Goal: Task Accomplishment & Management: Use online tool/utility

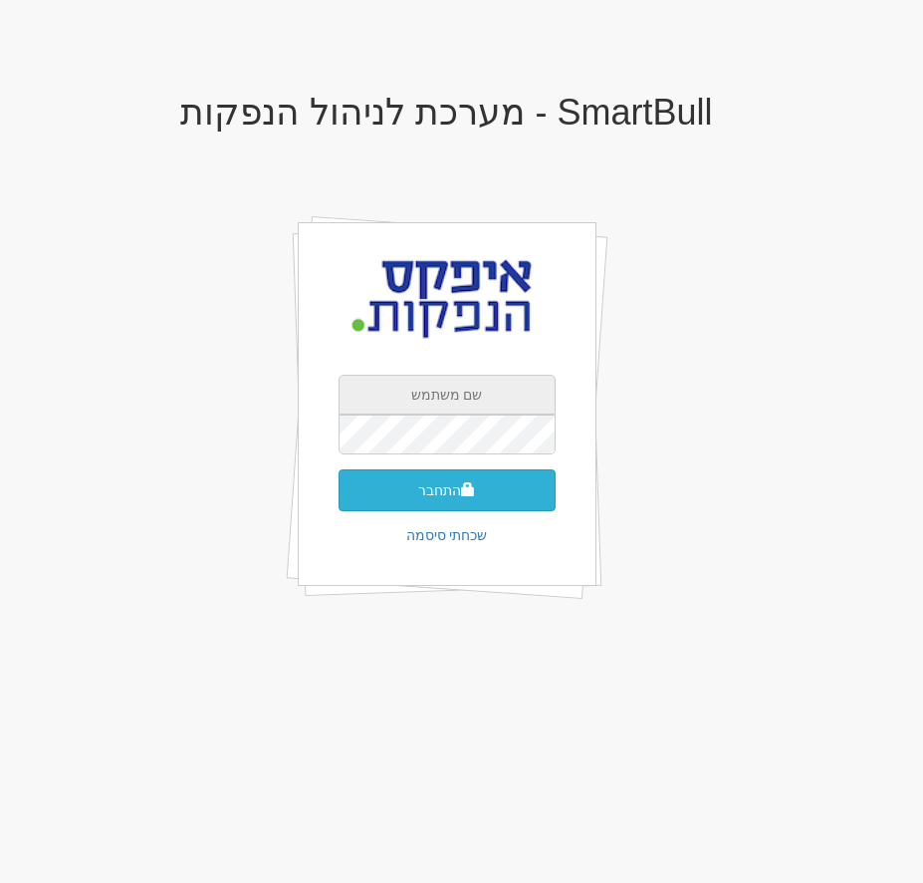
type input "[EMAIL_ADDRESS][DOMAIN_NAME]"
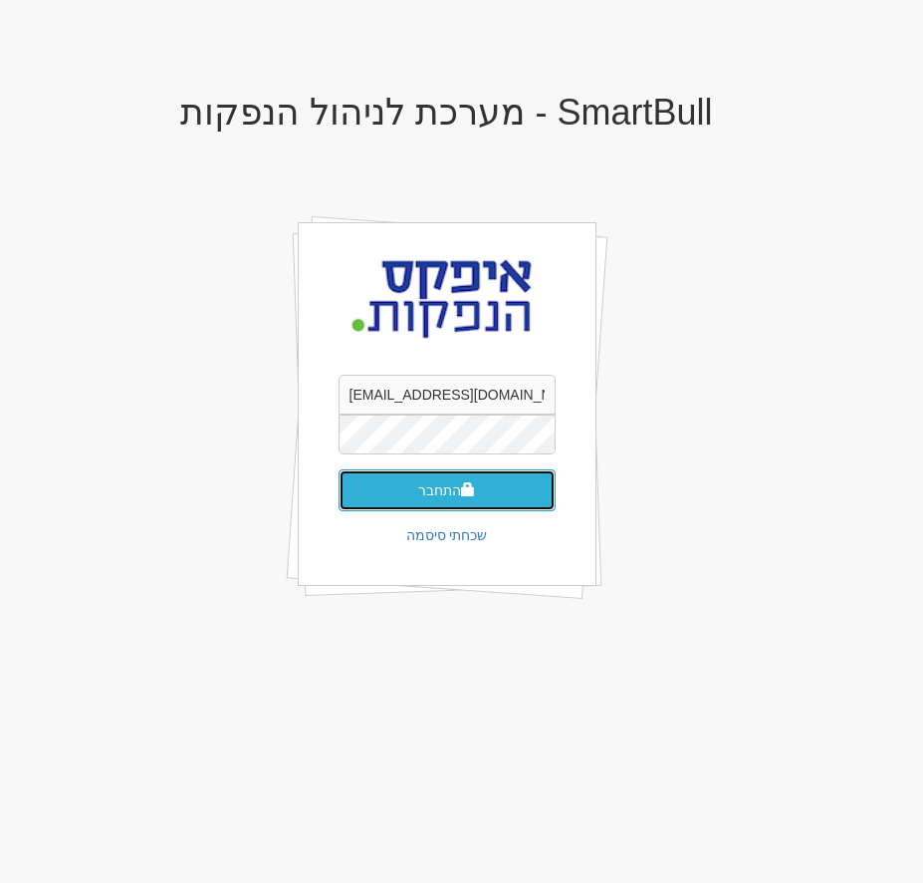
click at [483, 488] on button "התחבר" at bounding box center [447, 490] width 217 height 42
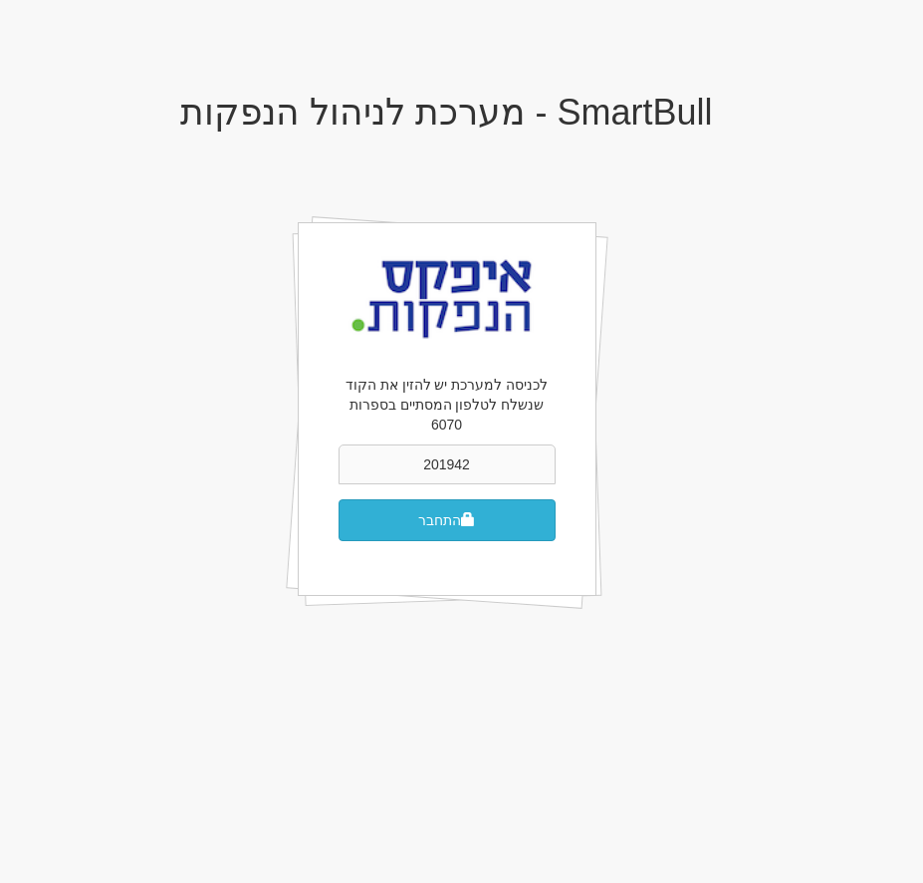
type input "201942"
click at [466, 499] on button "התחבר" at bounding box center [447, 520] width 217 height 42
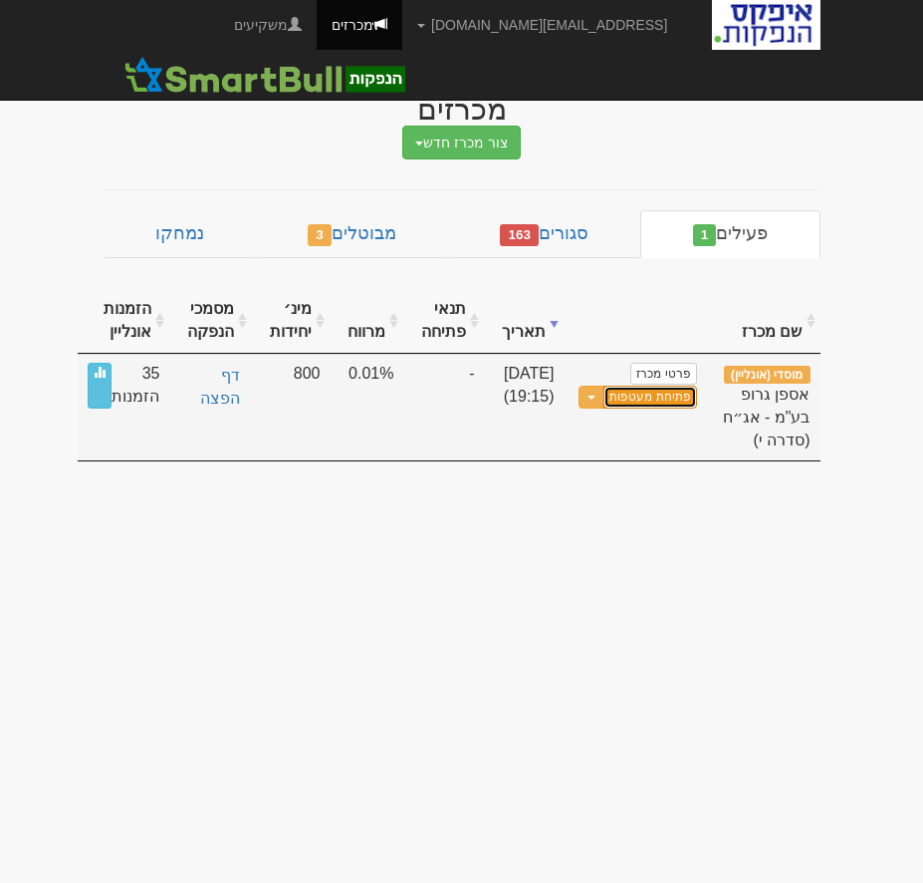
drag, startPoint x: 636, startPoint y: 397, endPoint x: 619, endPoint y: 414, distance: 24.7
click at [638, 400] on link "פתיחת מעטפות" at bounding box center [650, 396] width 93 height 23
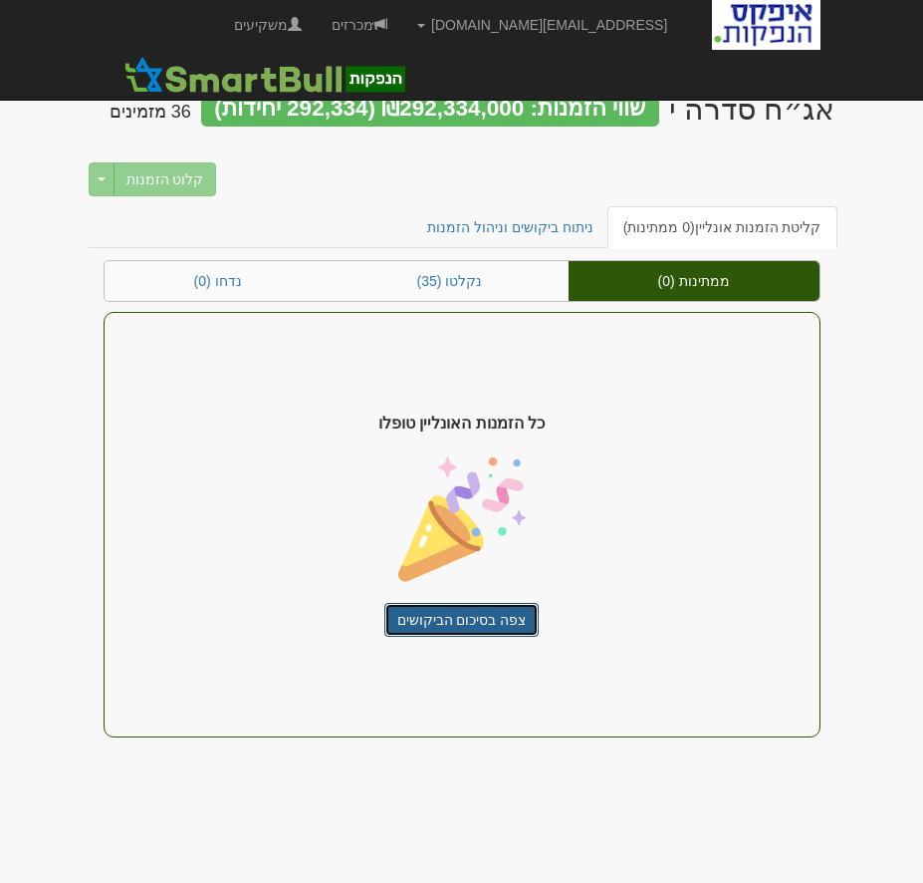
click at [452, 620] on link "צפה בסיכום הביקושים" at bounding box center [461, 620] width 155 height 34
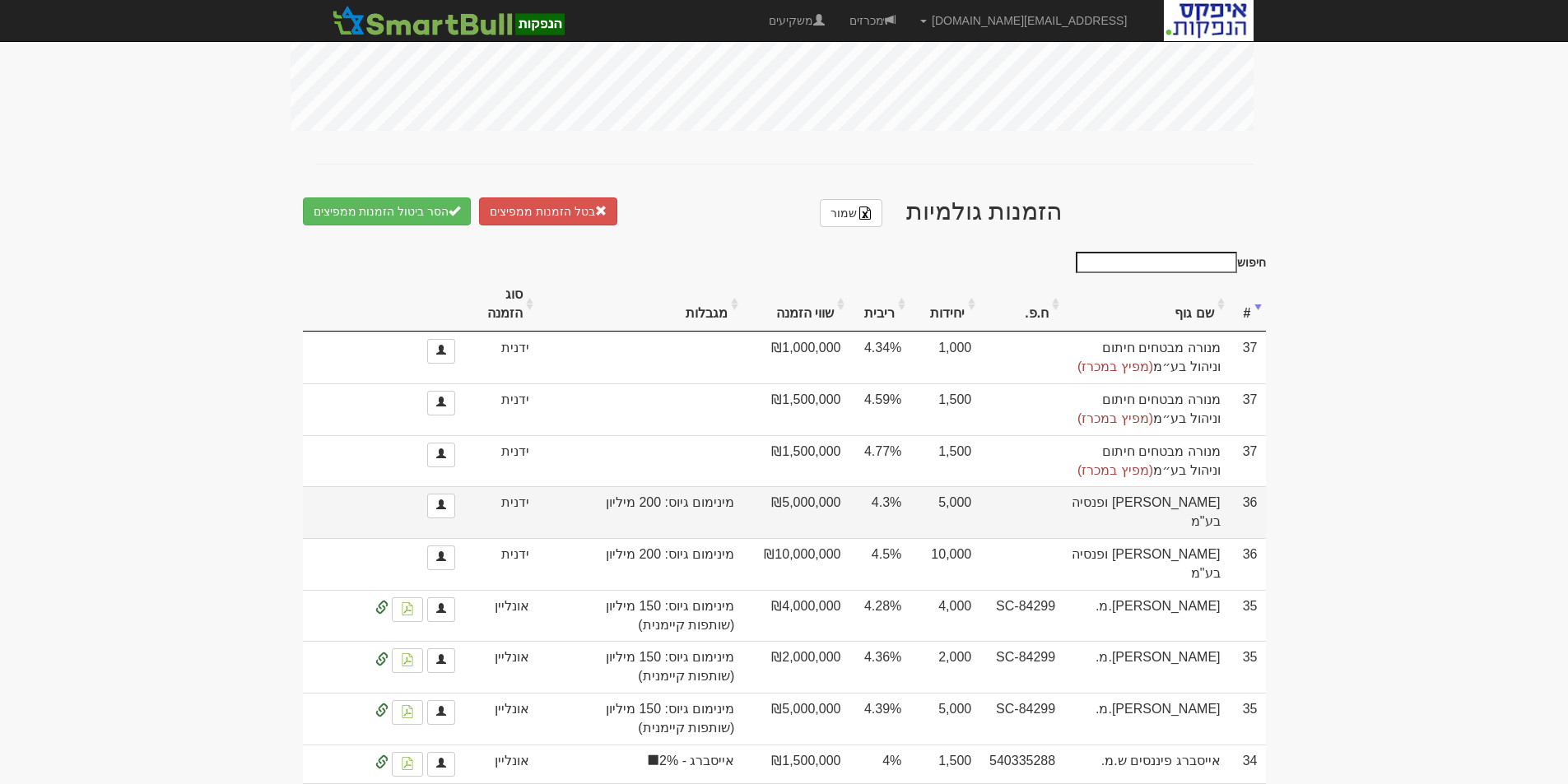
scroll to position [905, 0]
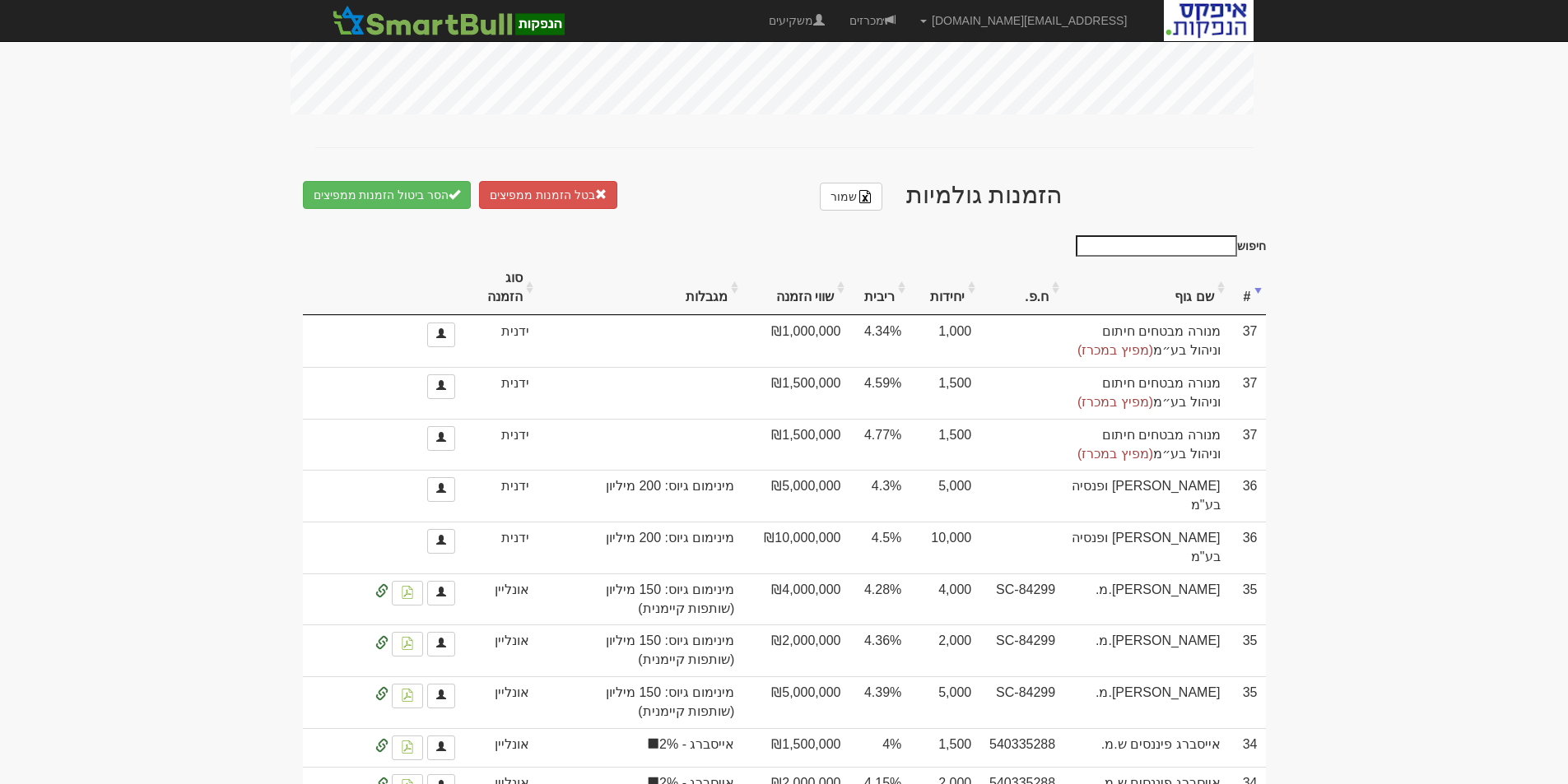
click at [894, 303] on th "ריבית" at bounding box center [879, 288] width 61 height 55
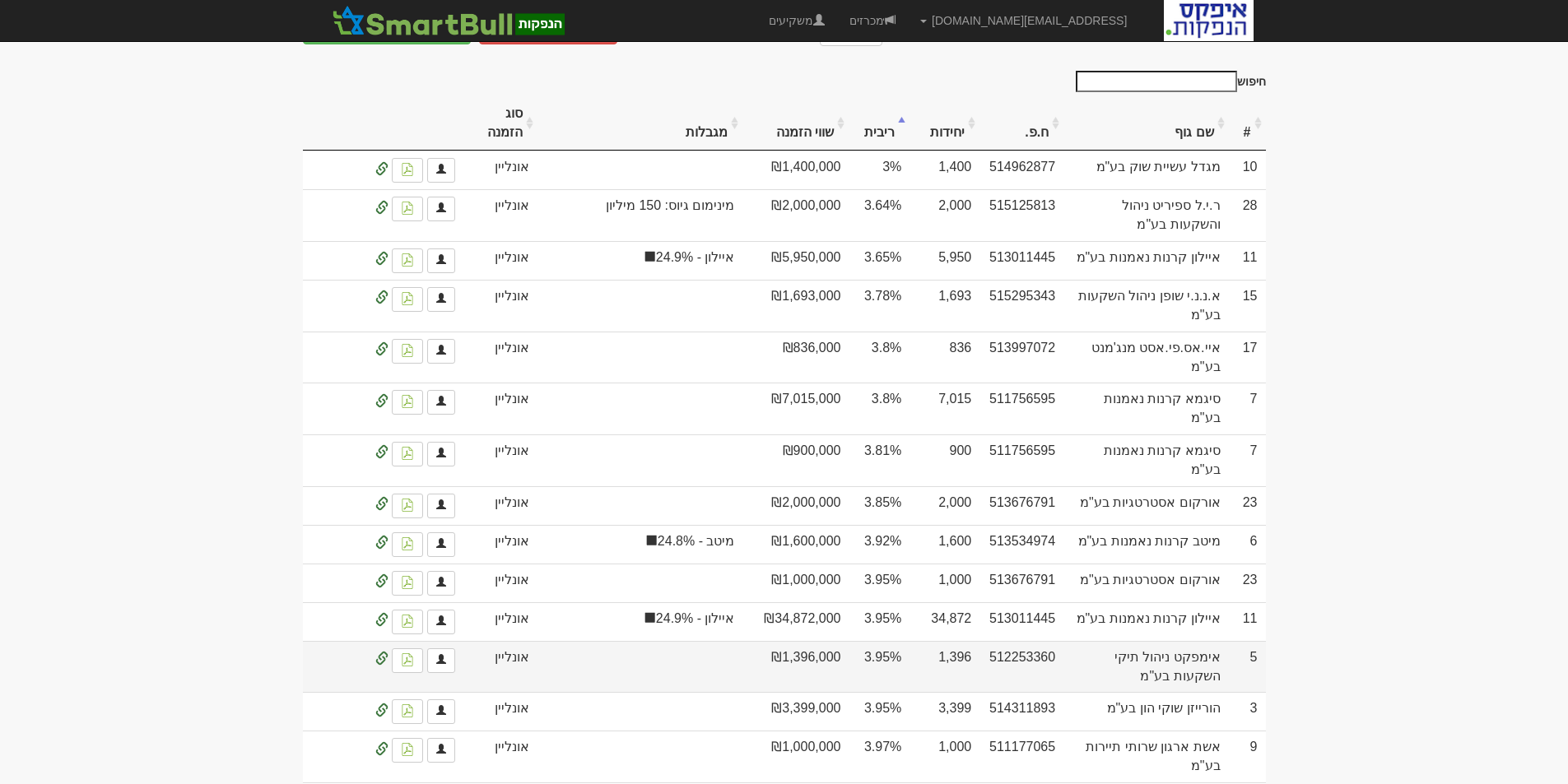
scroll to position [987, 0]
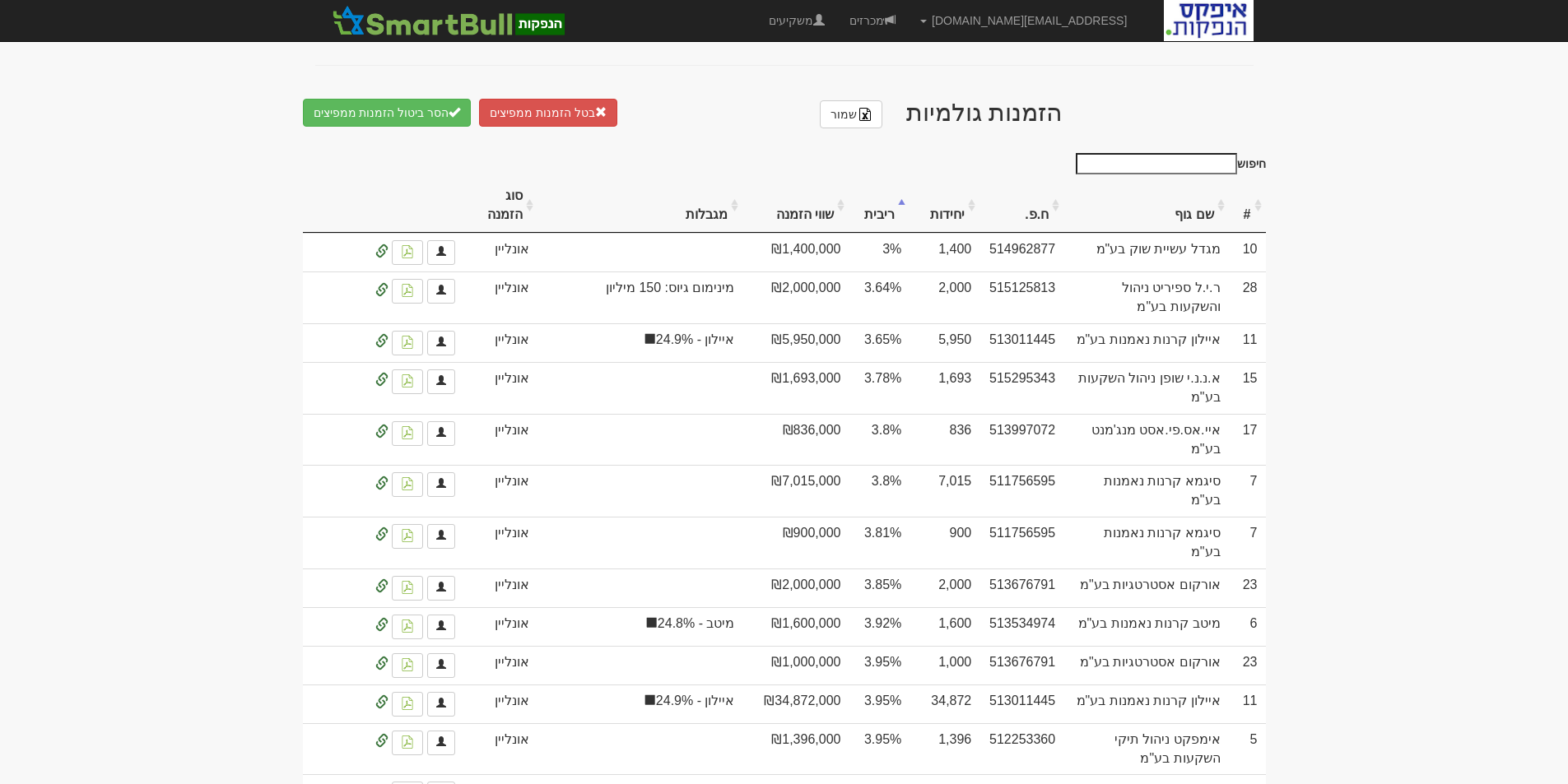
click at [817, 229] on th "שווי הזמנה" at bounding box center [795, 206] width 106 height 55
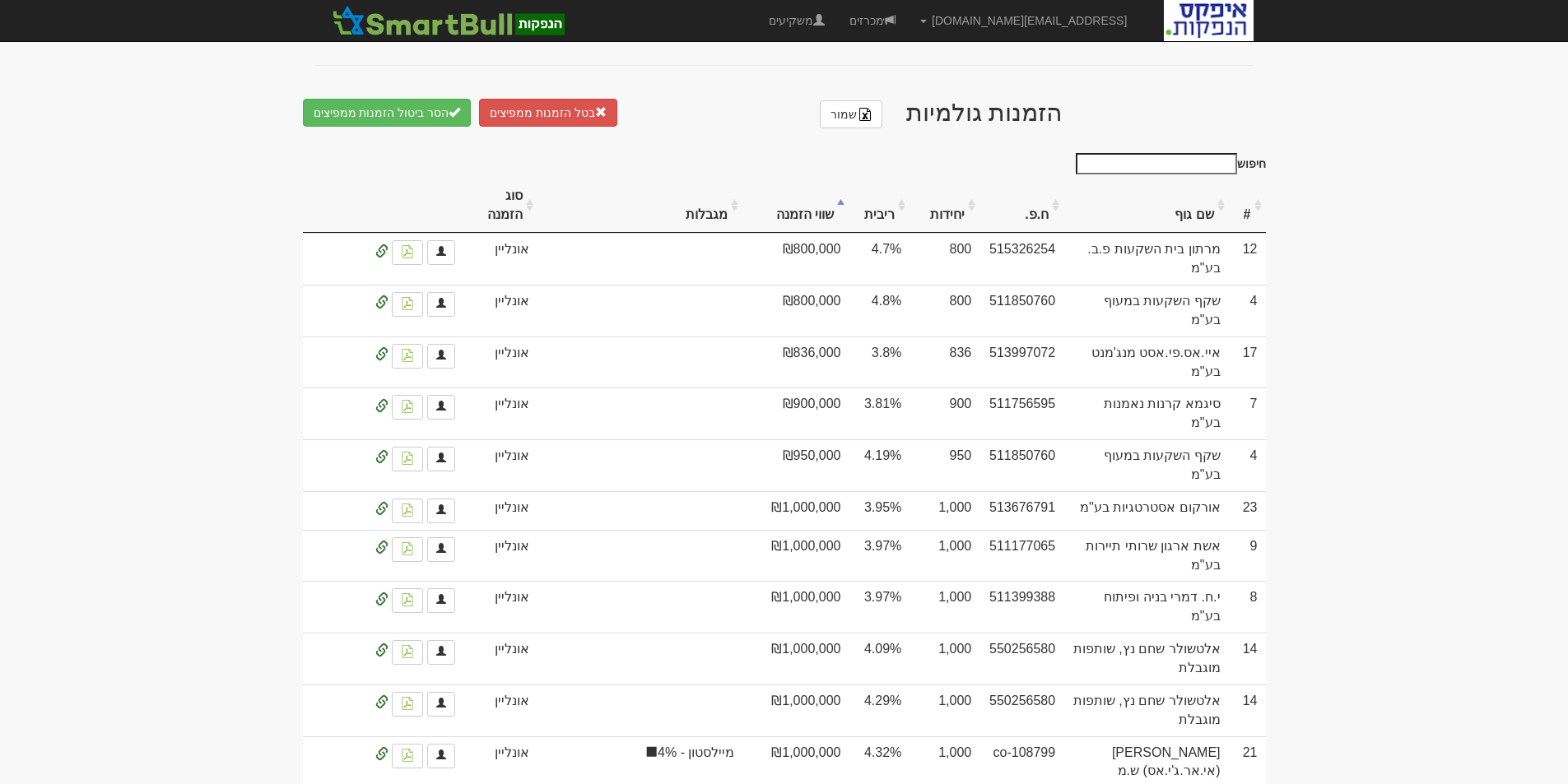
click at [815, 222] on th "שווי הזמנה" at bounding box center [795, 206] width 106 height 55
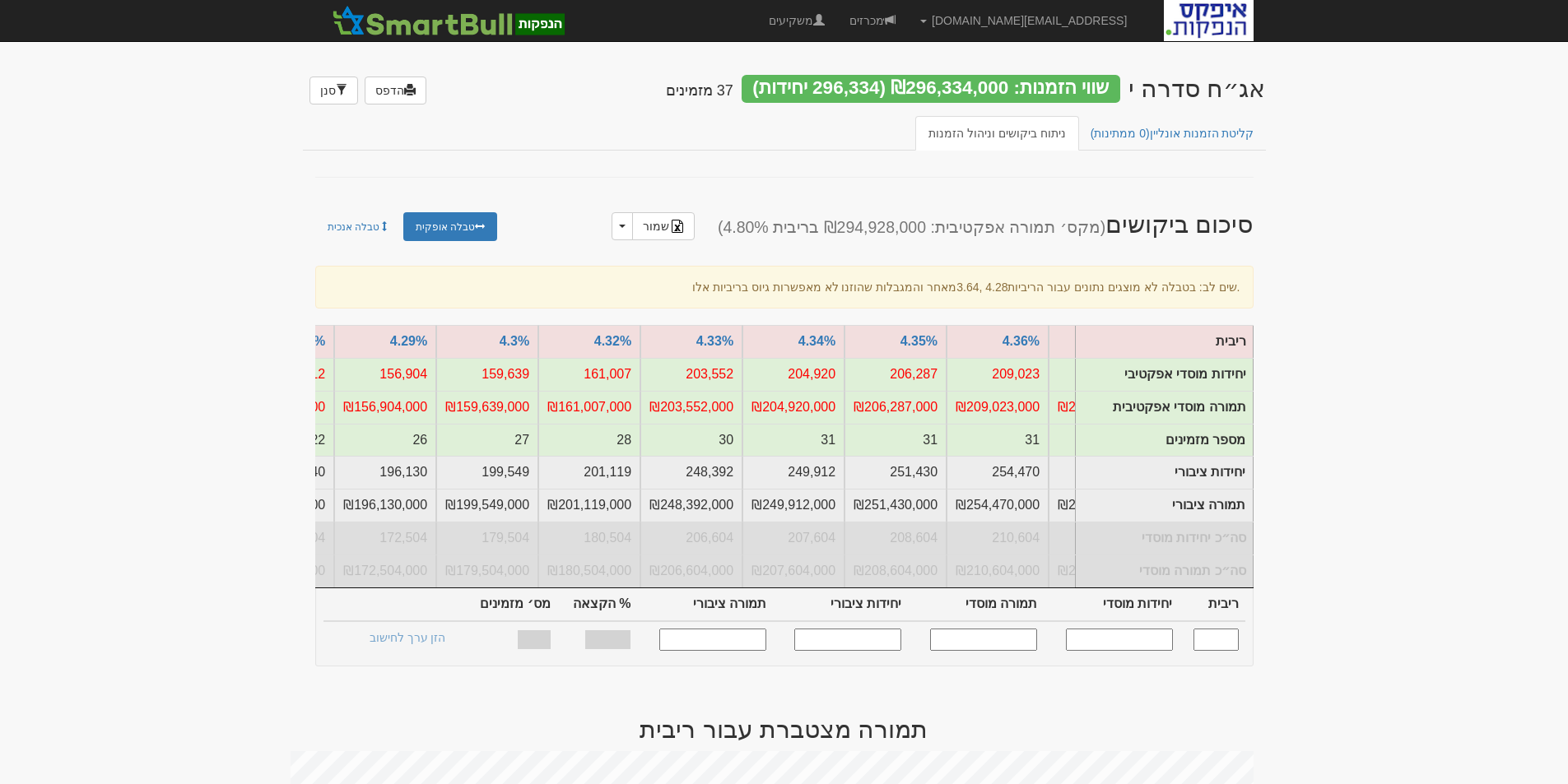
scroll to position [0, -1352]
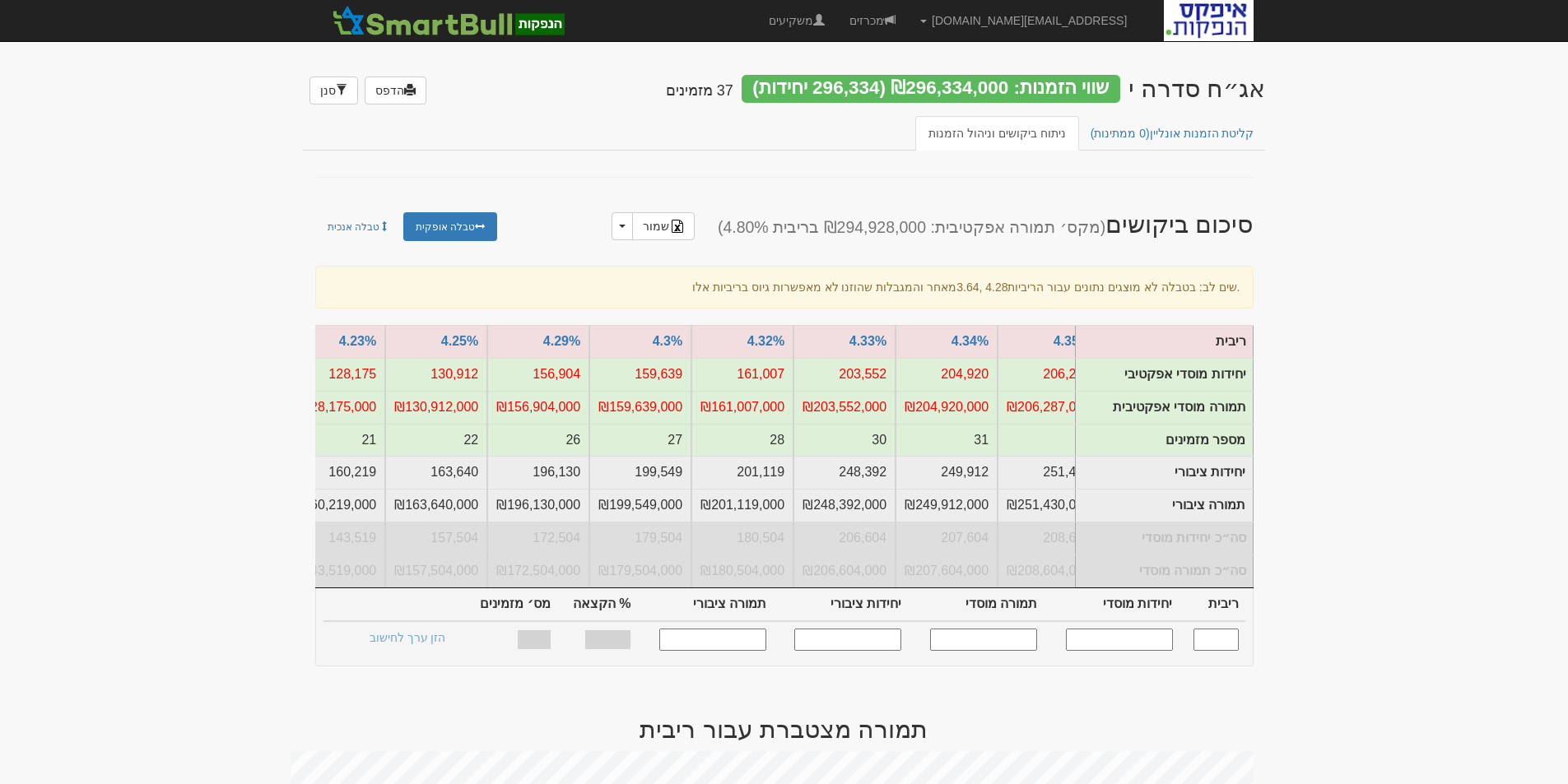
click at [1115, 648] on input "text" at bounding box center [1119, 639] width 107 height 22
type input "150000"
type input "4.290"
type input "150,000"
type input "150,000,000"
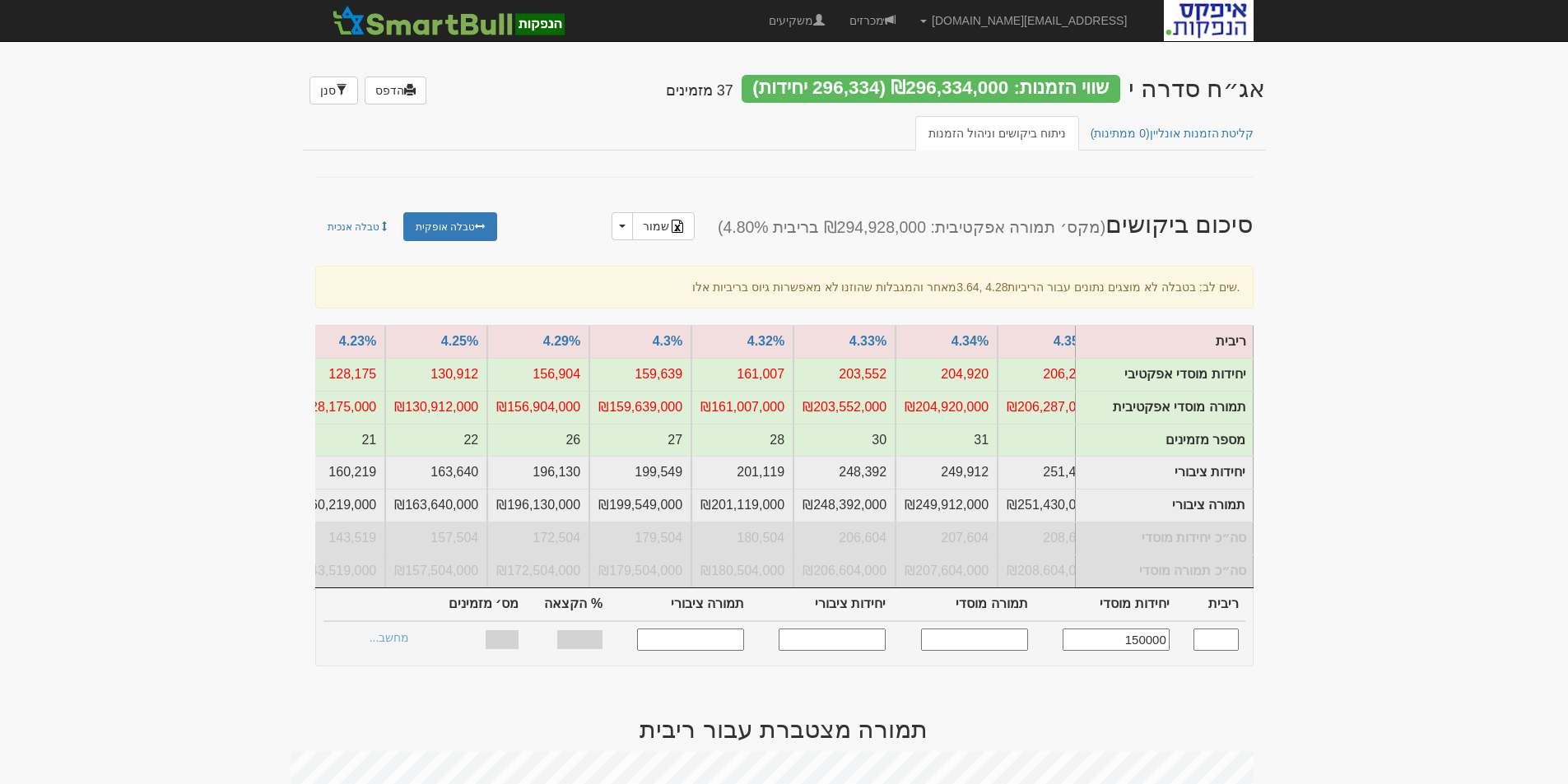
type input "187,500"
type input "187,500,000"
type input "54.12%"
type input "26"
type input "150,000"
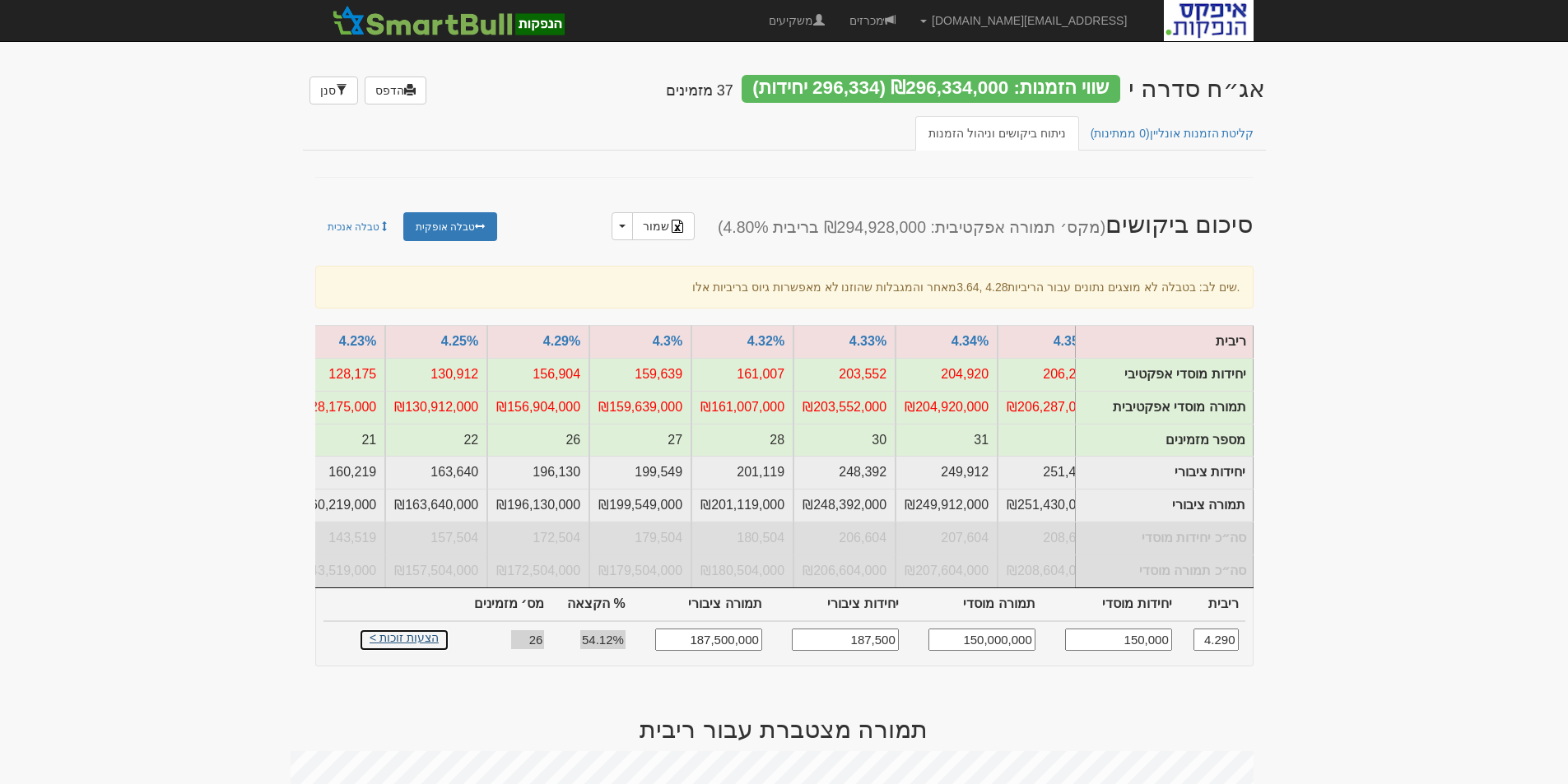
click at [422, 646] on link "הצעות זוכות >" at bounding box center [404, 640] width 91 height 23
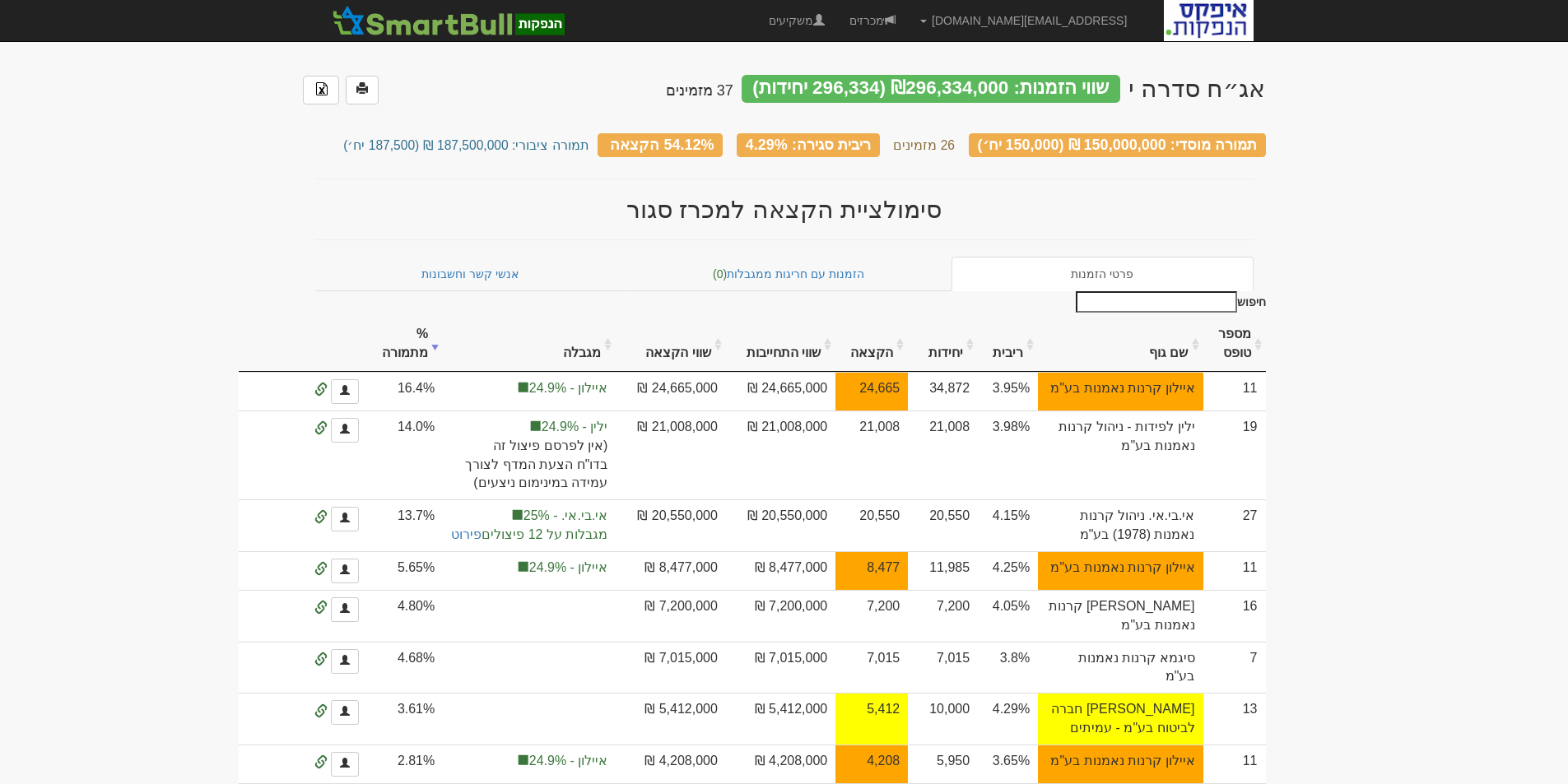
click at [1177, 344] on th "שם גוף" at bounding box center [1120, 344] width 164 height 55
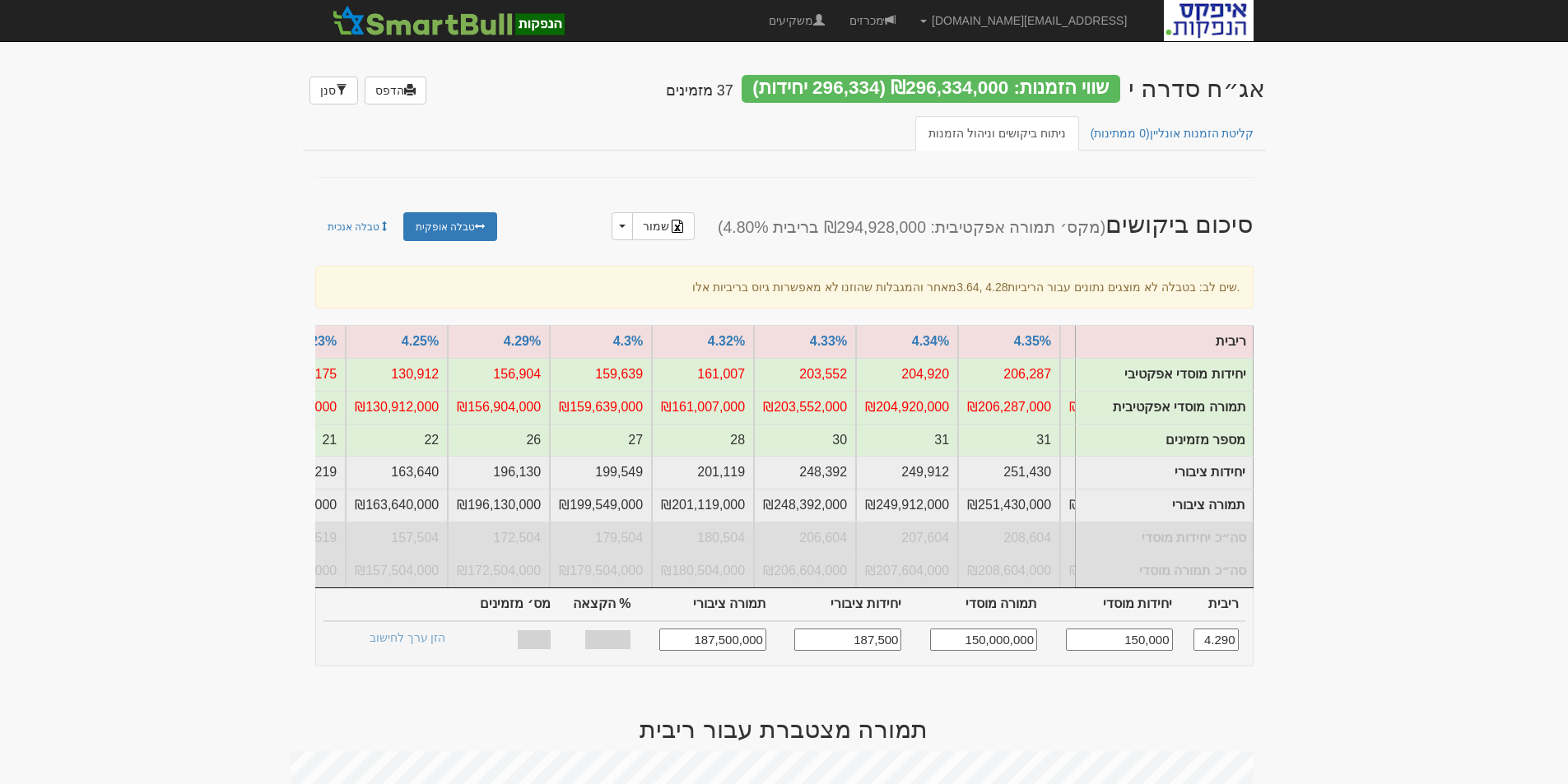
scroll to position [0, -1321]
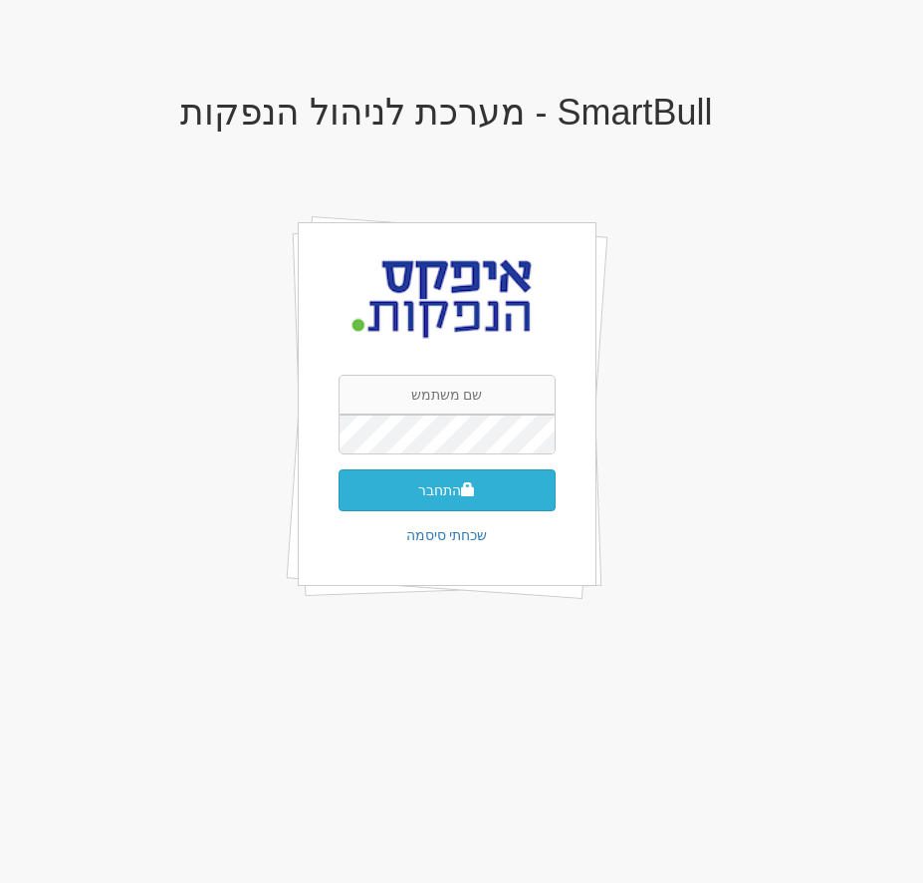
type input "[EMAIL_ADDRESS][DOMAIN_NAME]"
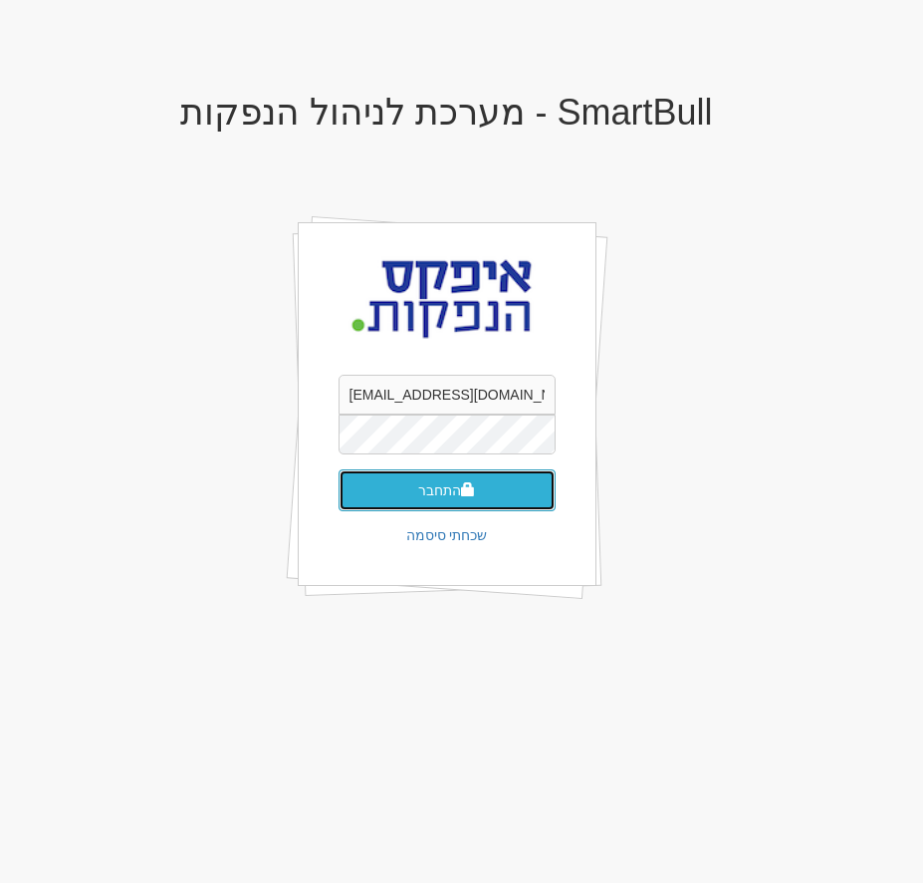
drag, startPoint x: 445, startPoint y: 480, endPoint x: 398, endPoint y: 401, distance: 91.6
click at [448, 478] on button "התחבר" at bounding box center [447, 490] width 217 height 42
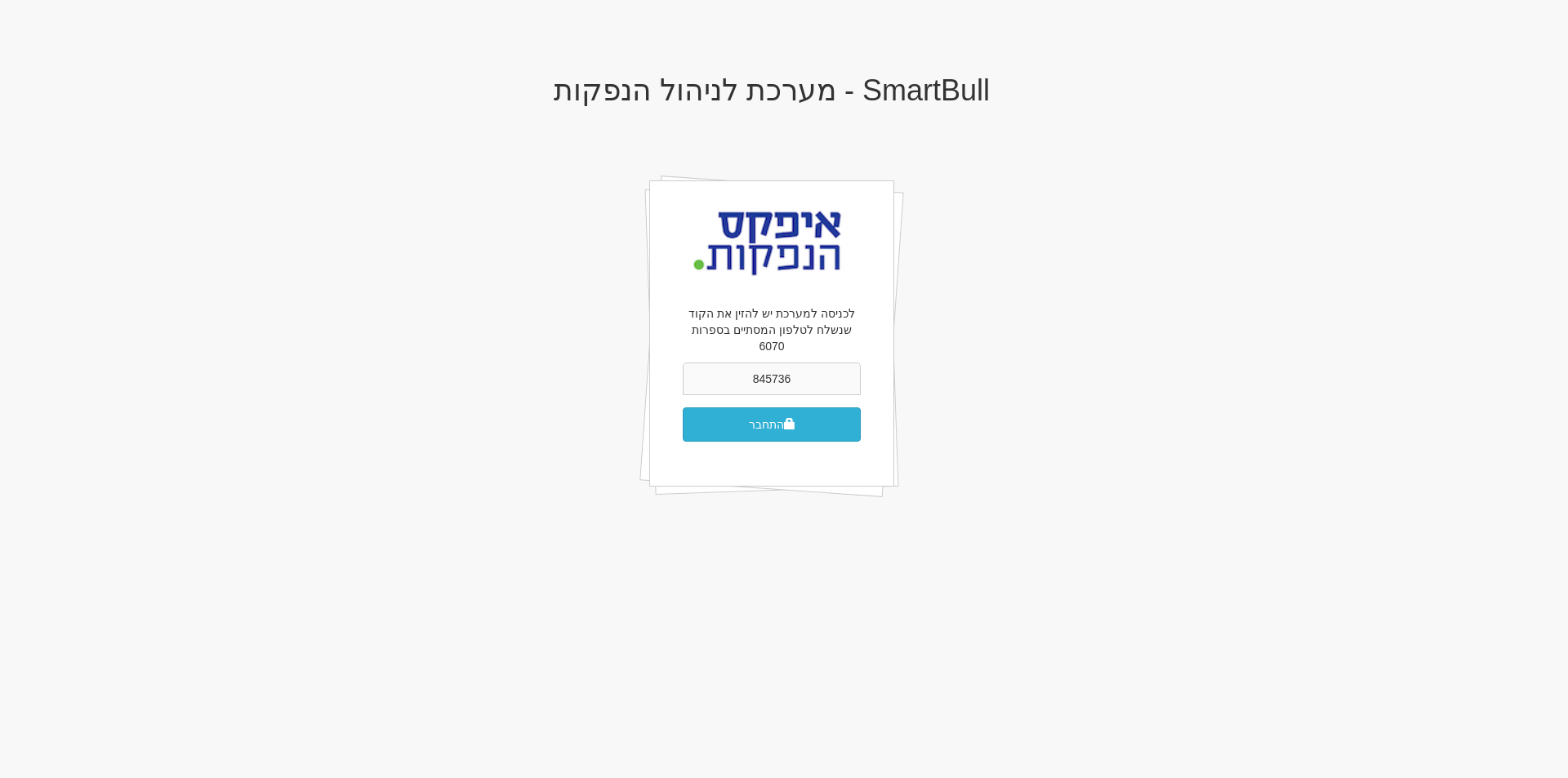
type input "845736"
click at [756, 409] on button "התחבר" at bounding box center [772, 425] width 178 height 34
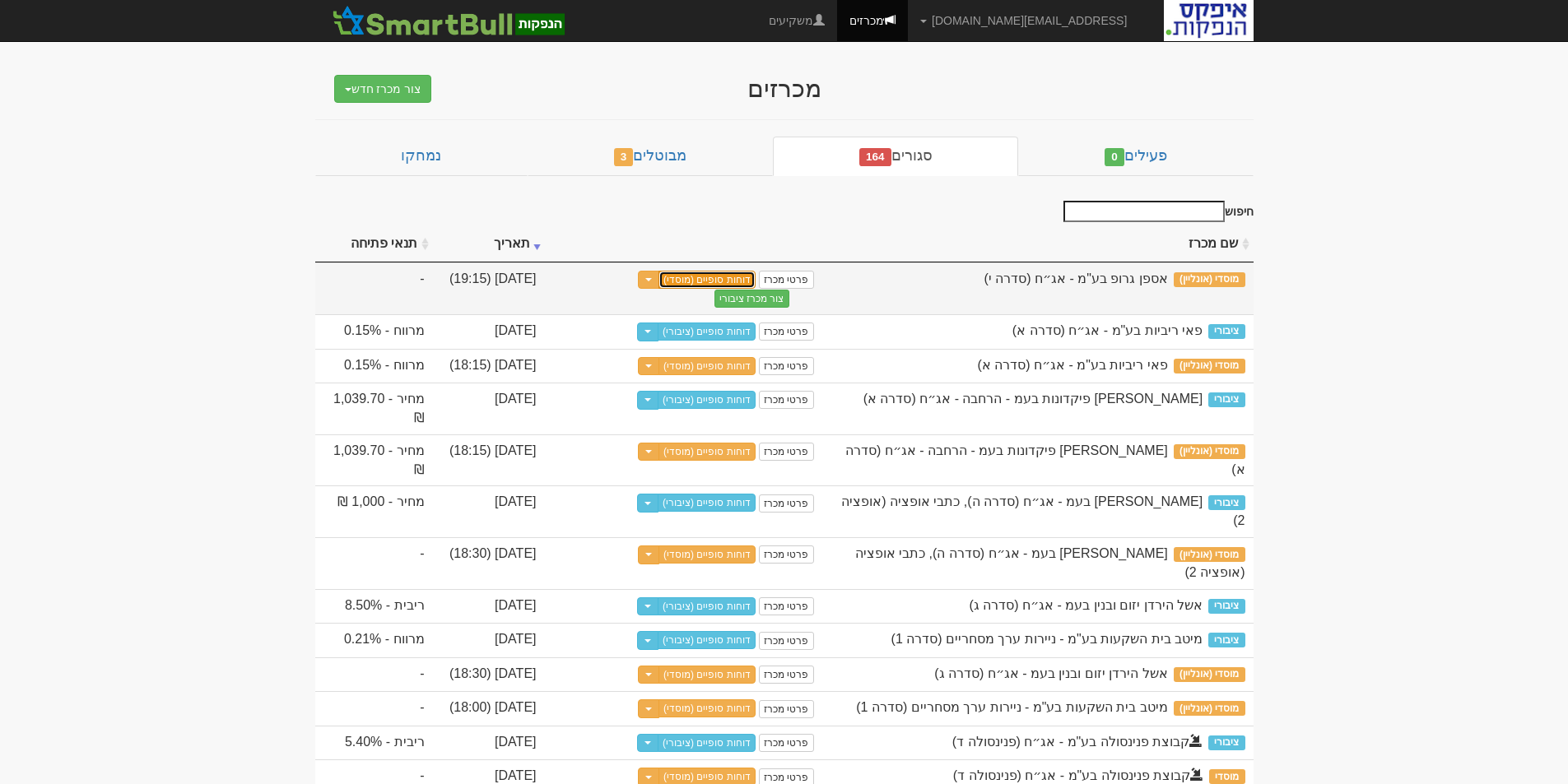
click at [754, 280] on link "דוחות סופיים (מוסדי)" at bounding box center [708, 280] width 98 height 18
click at [711, 273] on link "דוחות סופיים (מוסדי)" at bounding box center [708, 280] width 98 height 18
click at [711, 283] on link "דוחות סופיים (מוסדי)" at bounding box center [708, 280] width 98 height 18
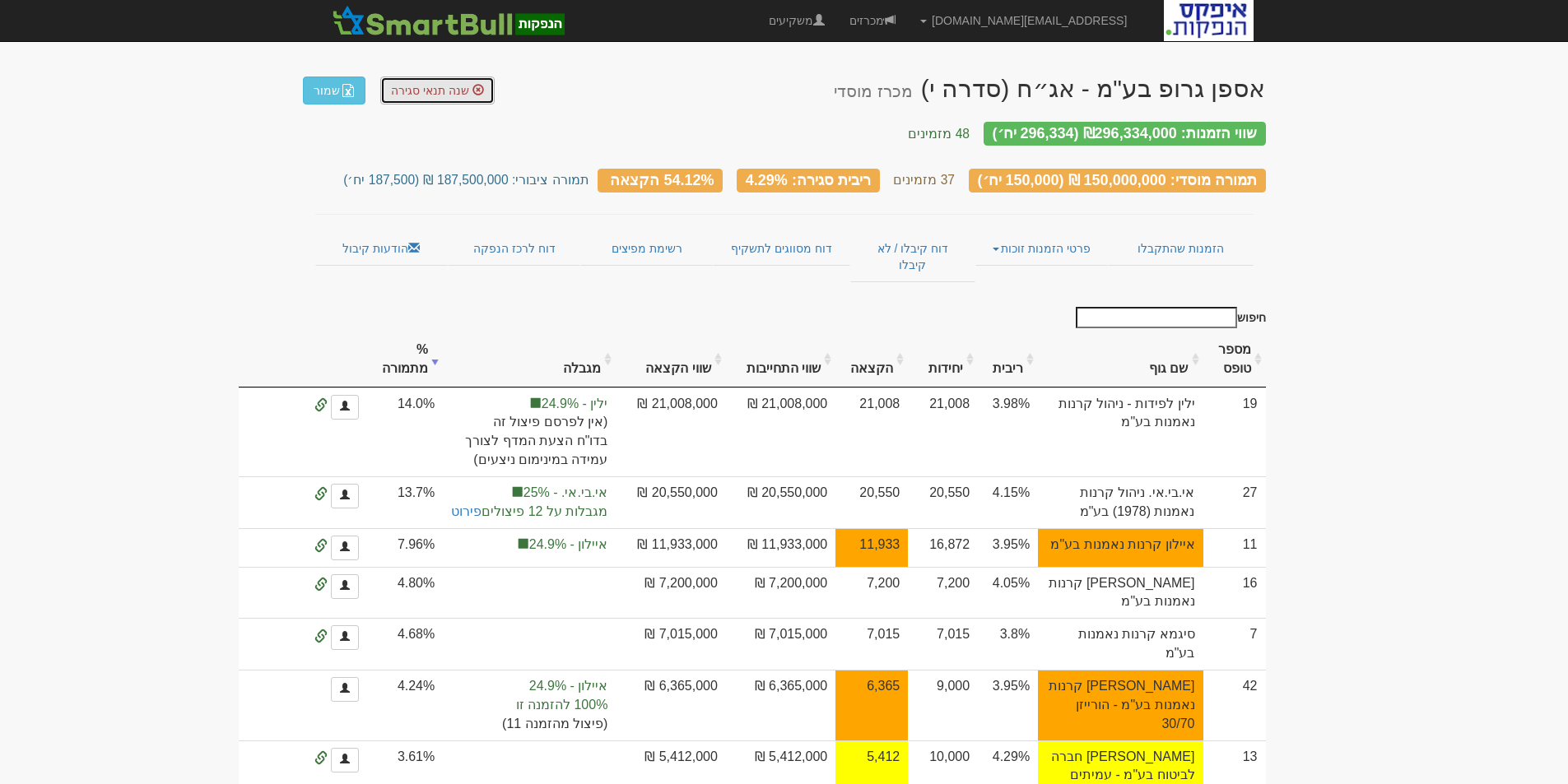
click at [443, 88] on span "שנה תנאי סגירה" at bounding box center [430, 91] width 79 height 13
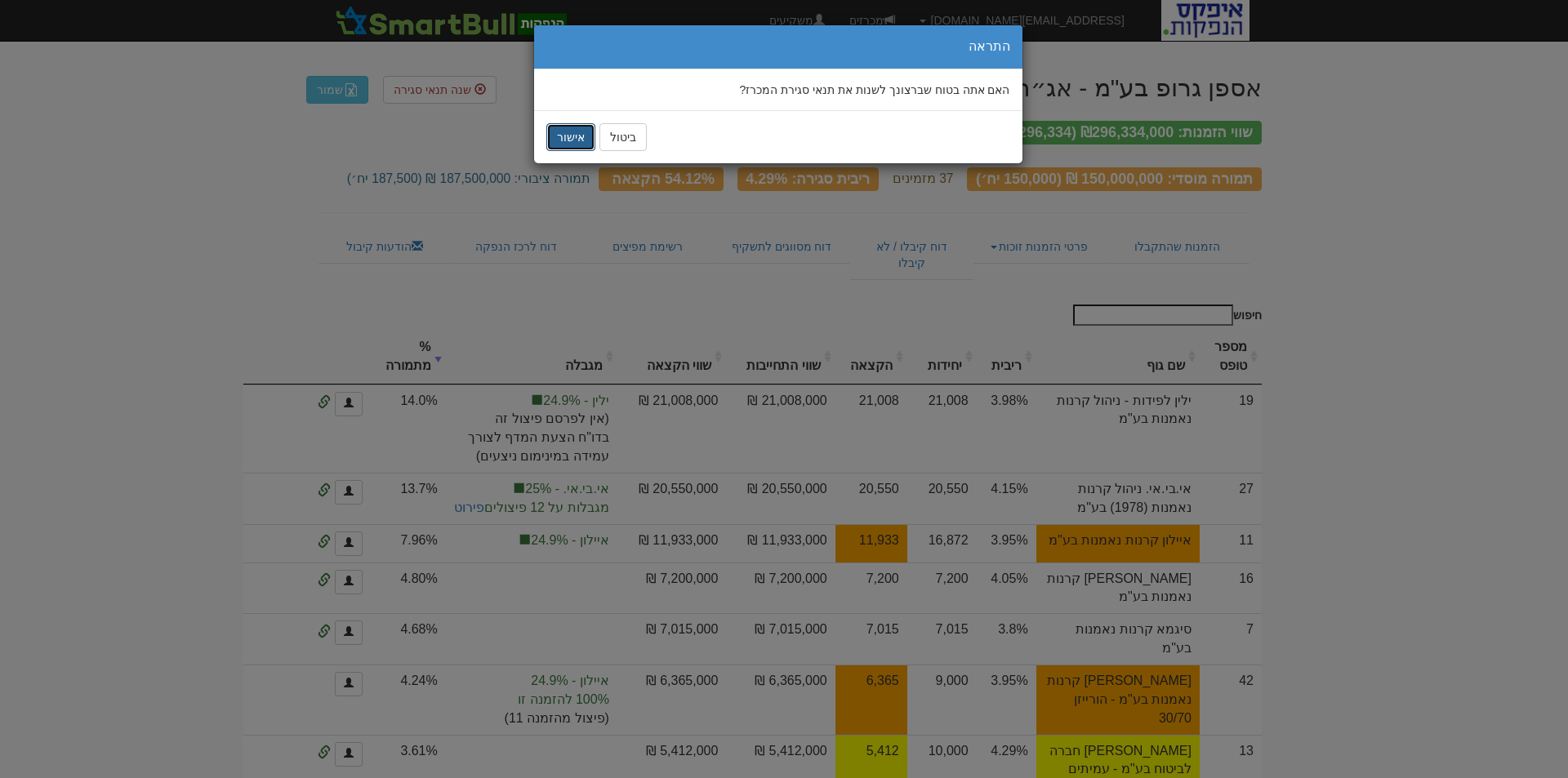
click at [578, 139] on button "אישור" at bounding box center [571, 137] width 49 height 28
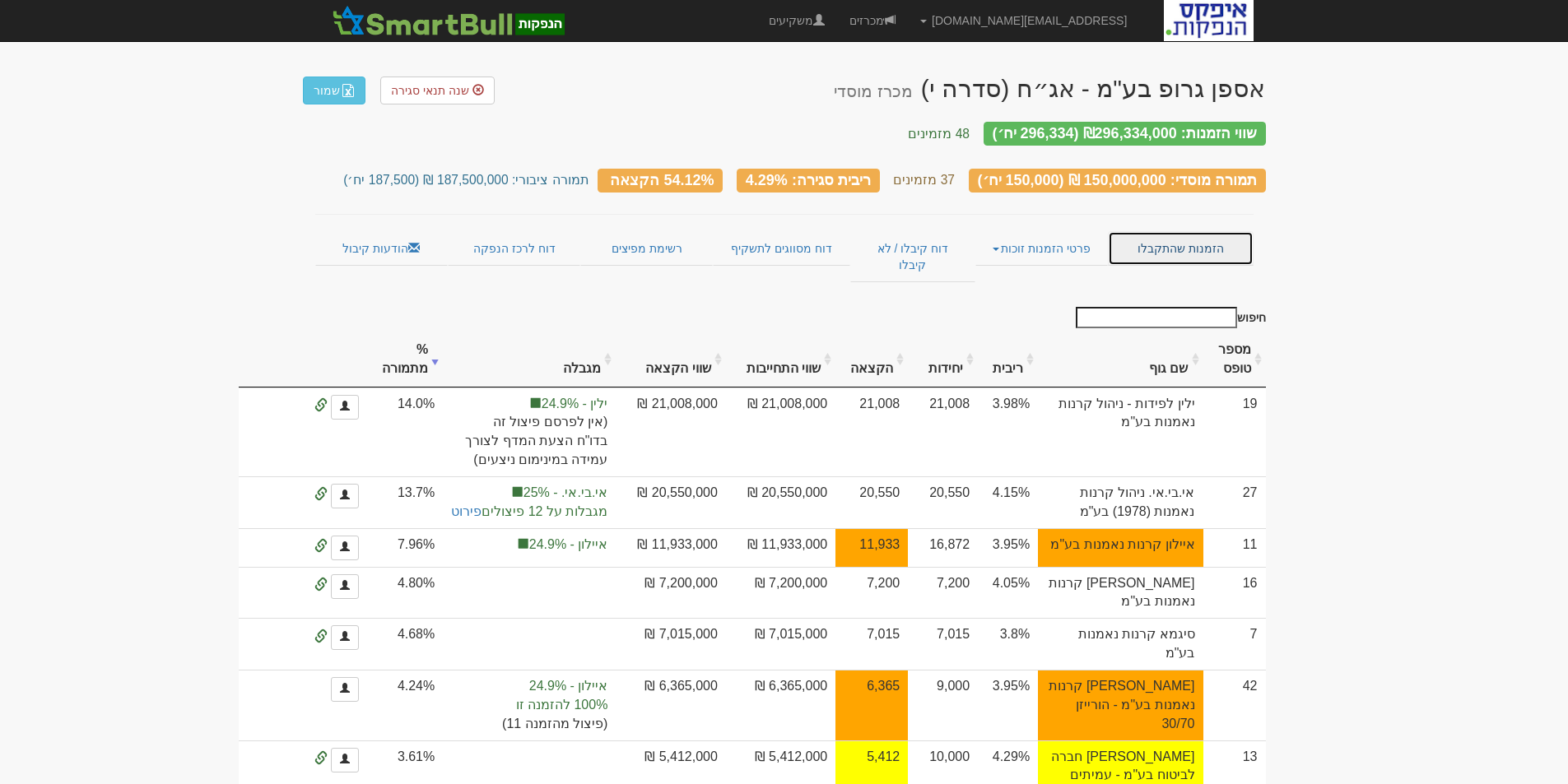
click at [1183, 235] on link "הזמנות שהתקבלו" at bounding box center [1180, 249] width 145 height 35
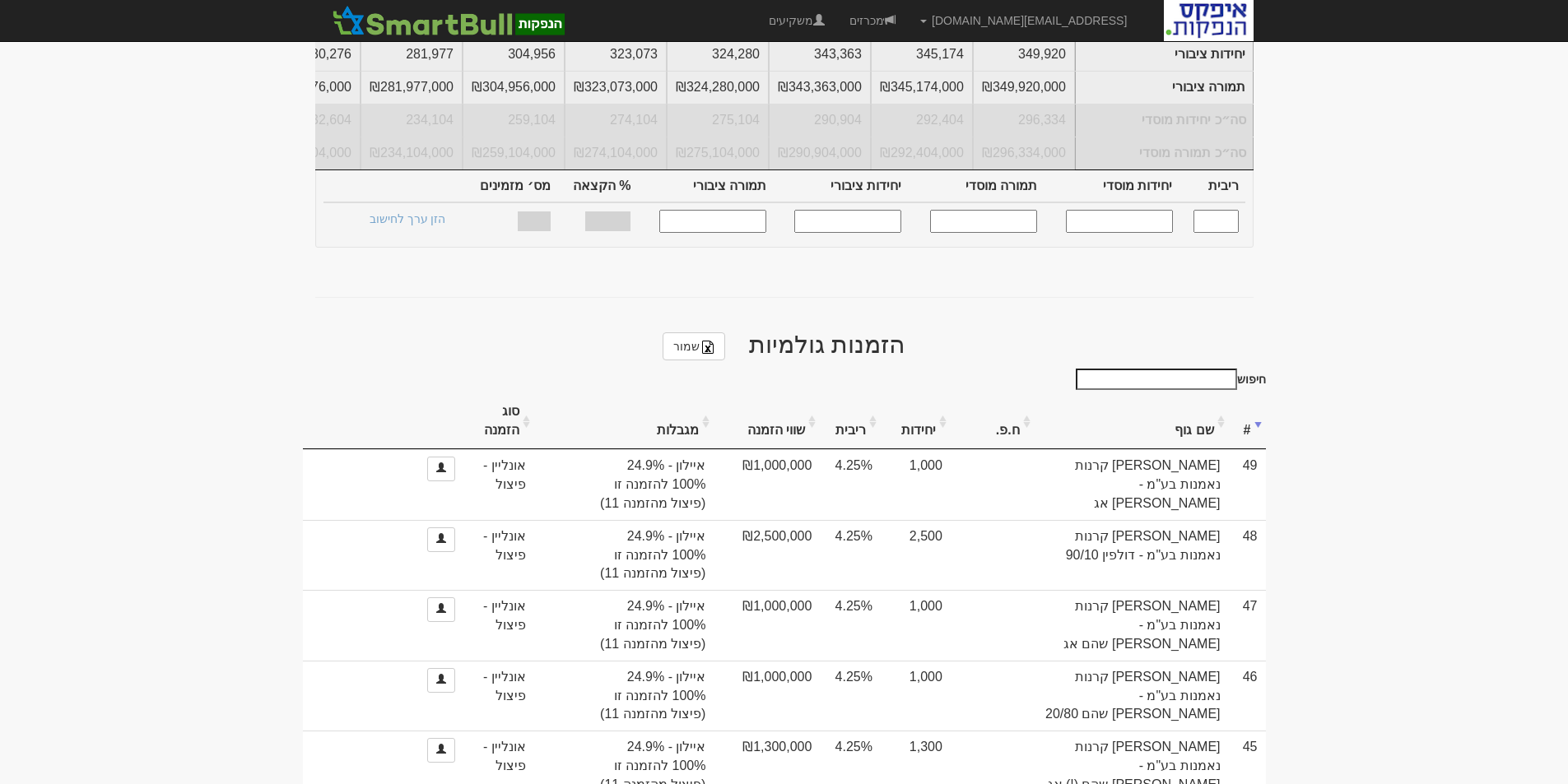
scroll to position [329, 0]
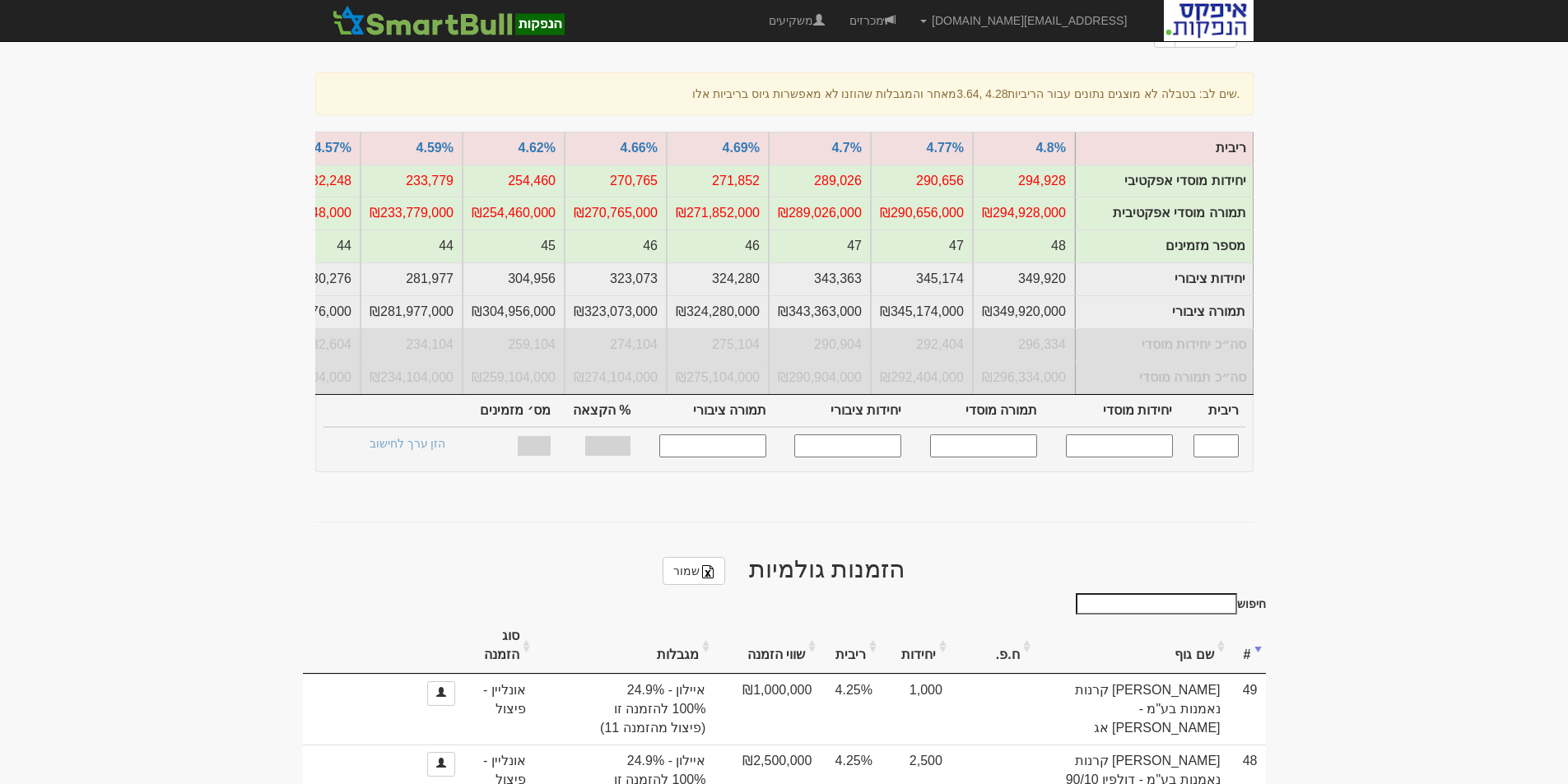
click at [1183, 619] on th "שם גוף" at bounding box center [1132, 646] width 194 height 55
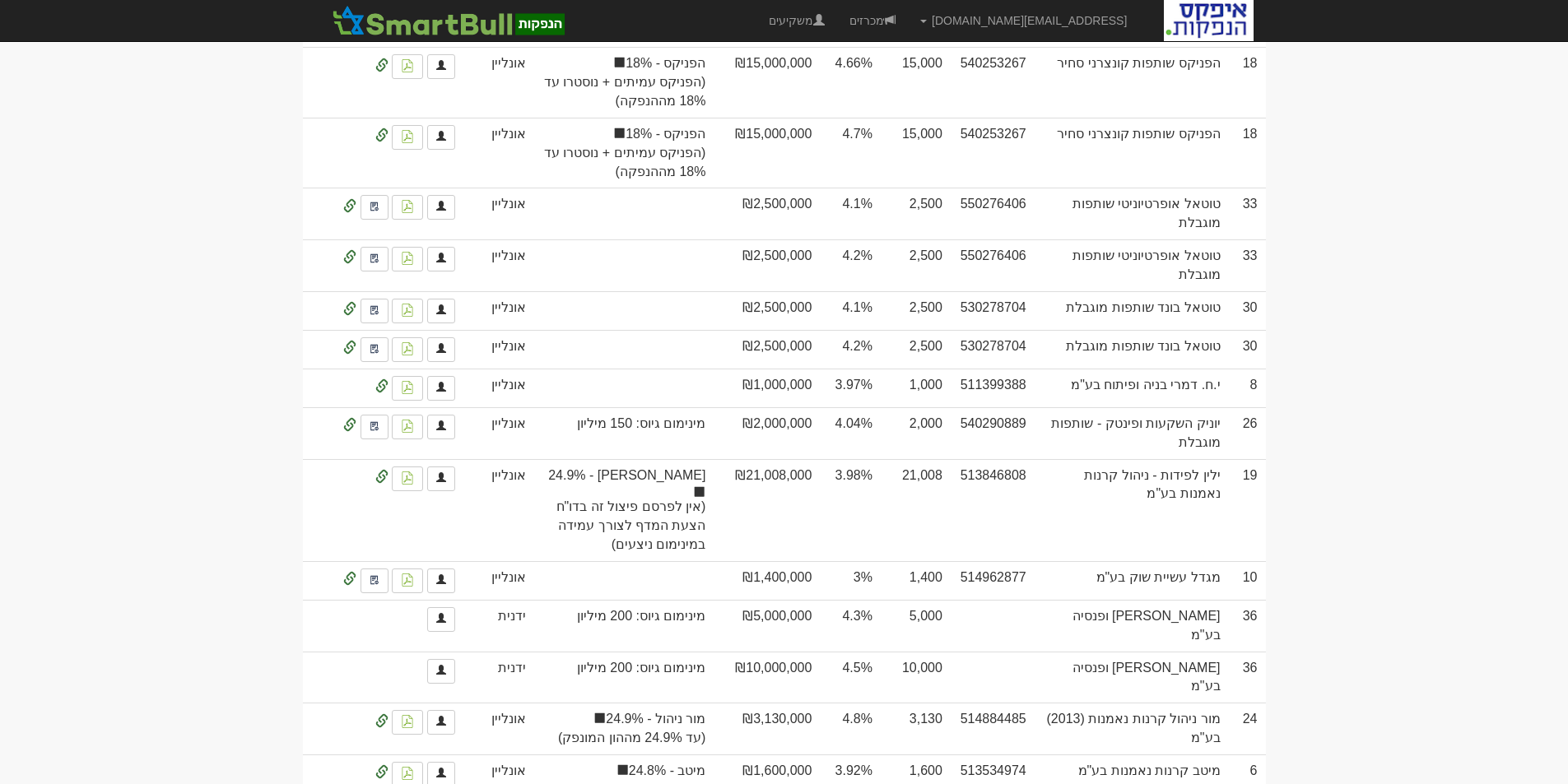
scroll to position [2980, 0]
